Goal: Information Seeking & Learning: Learn about a topic

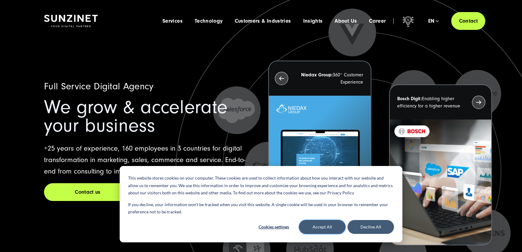
click at [321, 226] on button "Accept All" at bounding box center [322, 227] width 46 height 14
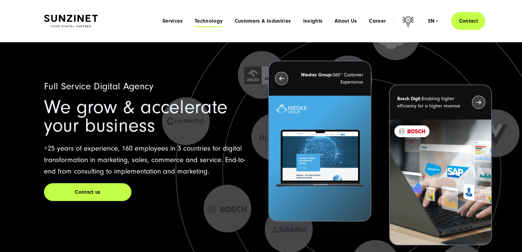
click at [210, 20] on span "Technology" at bounding box center [209, 21] width 28 height 6
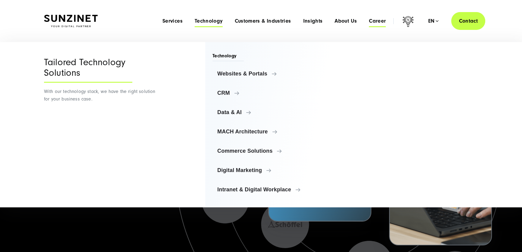
click at [369, 23] on span "Career" at bounding box center [377, 21] width 17 height 6
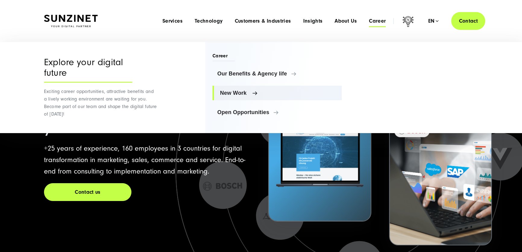
click at [236, 94] on span "New Work" at bounding box center [278, 93] width 117 height 6
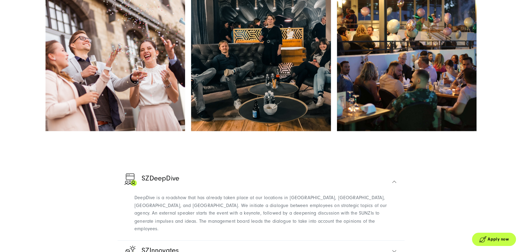
scroll to position [1370, 0]
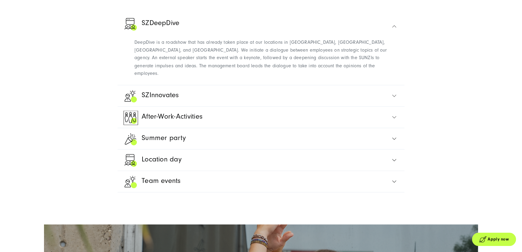
click at [398, 149] on link "Location day" at bounding box center [261, 159] width 275 height 21
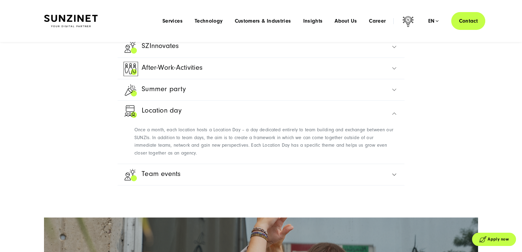
scroll to position [1356, 0]
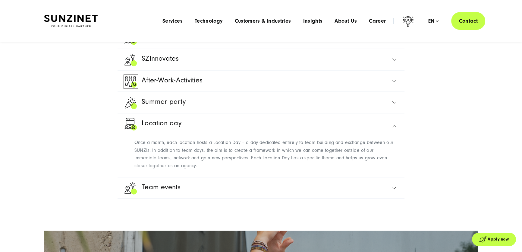
click at [398, 139] on div "Once a month, each location hosts a Location Day – a day dedicated entirely to …" at bounding box center [261, 155] width 275 height 43
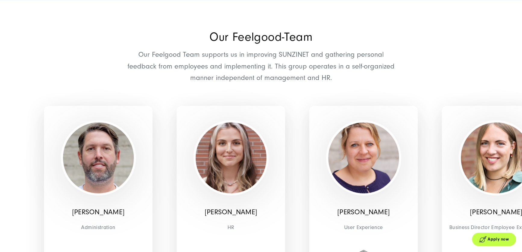
scroll to position [1904, 0]
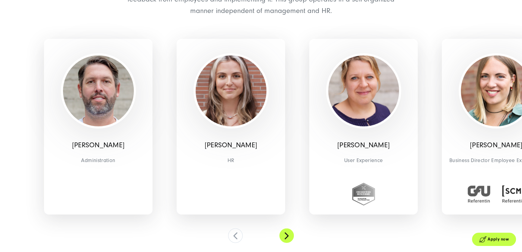
click at [282, 228] on button at bounding box center [286, 235] width 14 height 14
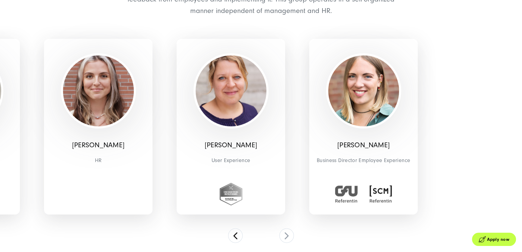
click at [497, 241] on link "Apply now" at bounding box center [494, 238] width 44 height 13
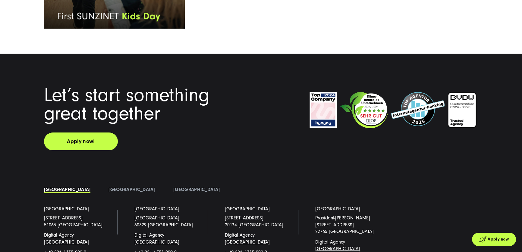
scroll to position [2584, 0]
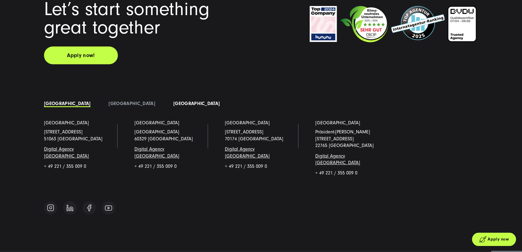
click at [173, 101] on link "[GEOGRAPHIC_DATA]" at bounding box center [196, 103] width 46 height 5
